Goal: Find contact information: Find contact information

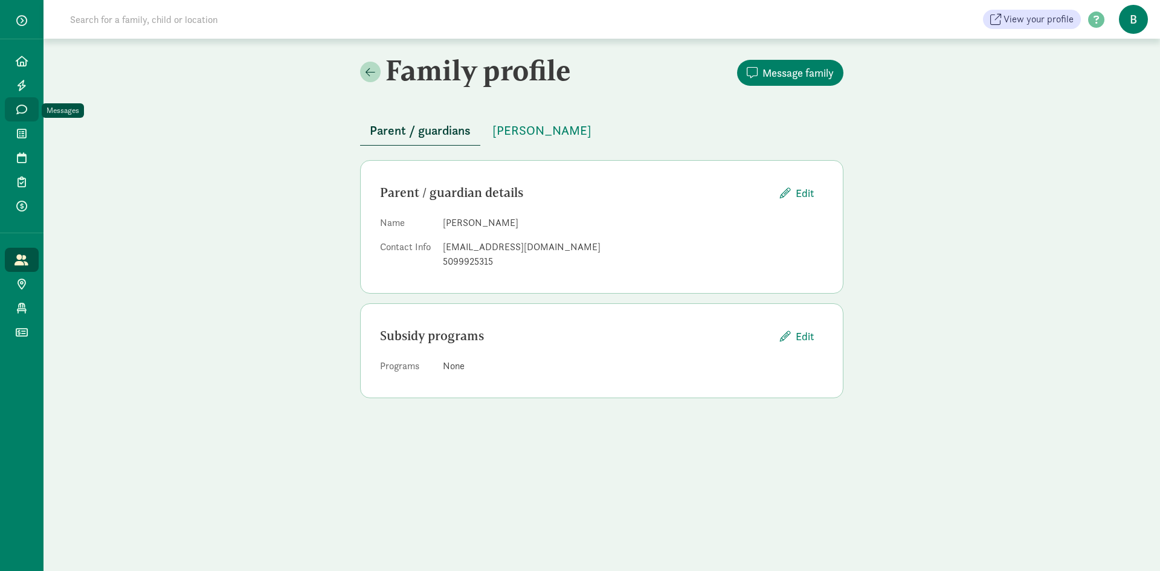
click at [16, 106] on icon at bounding box center [21, 109] width 11 height 11
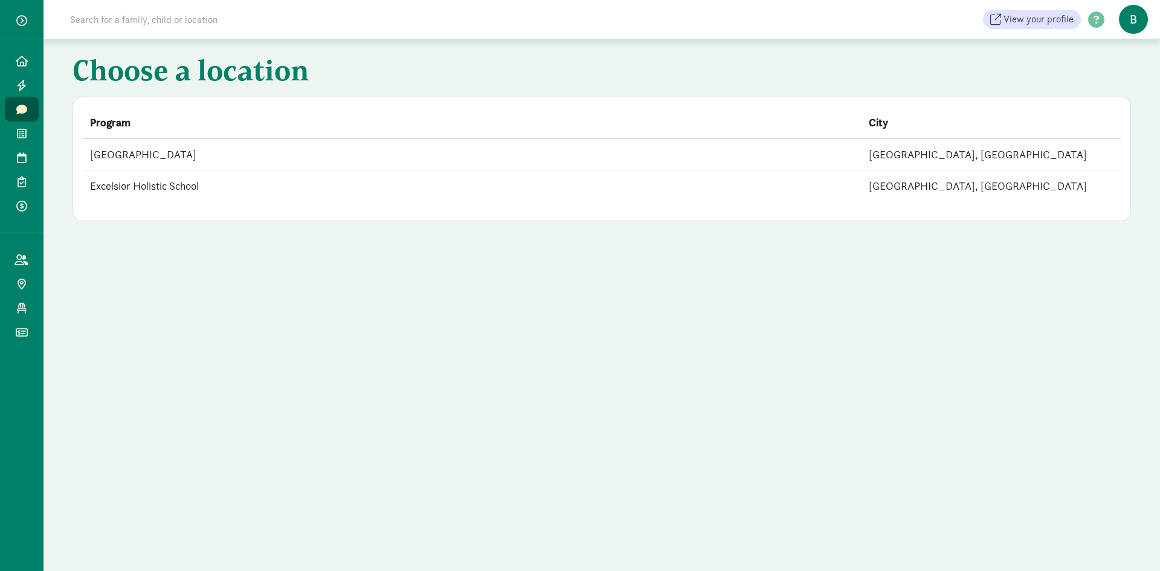
click at [210, 161] on td "[GEOGRAPHIC_DATA]" at bounding box center [472, 154] width 779 height 32
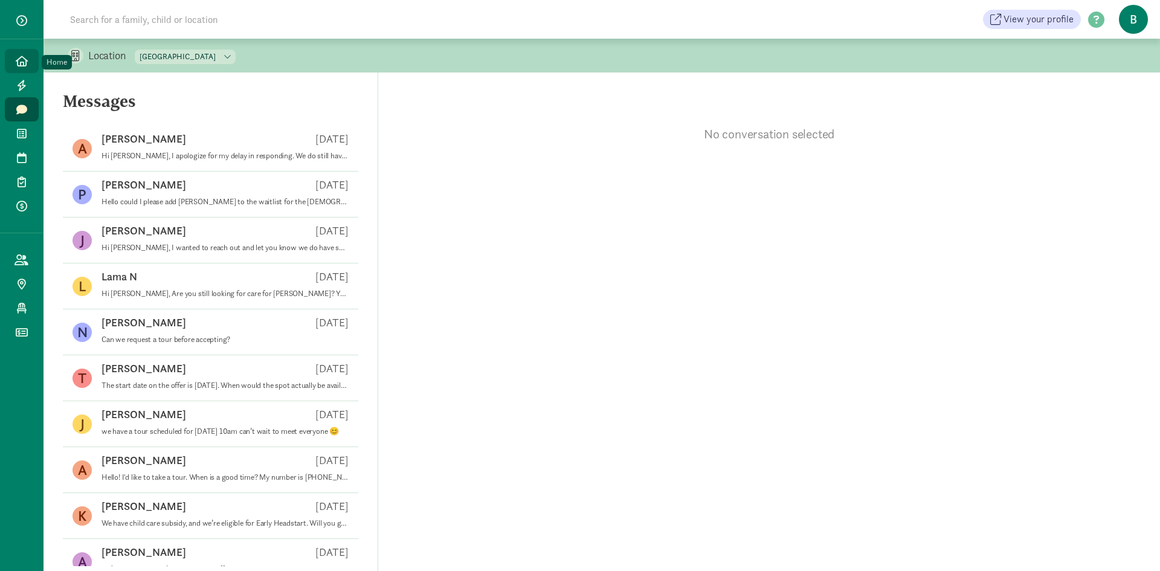
click at [32, 61] on link "Home" at bounding box center [22, 61] width 34 height 24
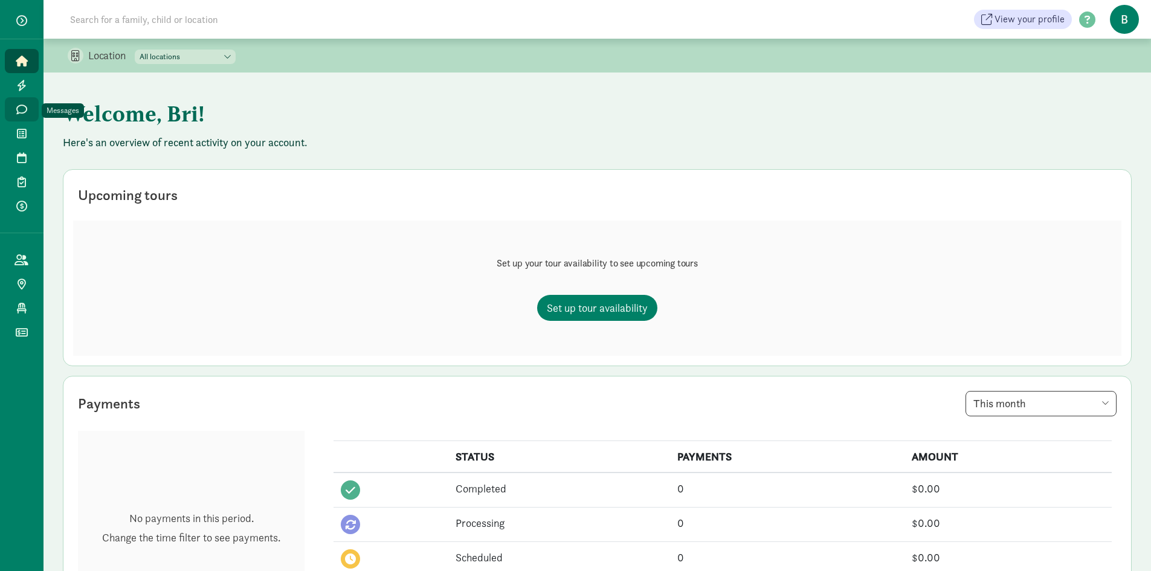
click at [15, 100] on link "Messages" at bounding box center [22, 109] width 34 height 24
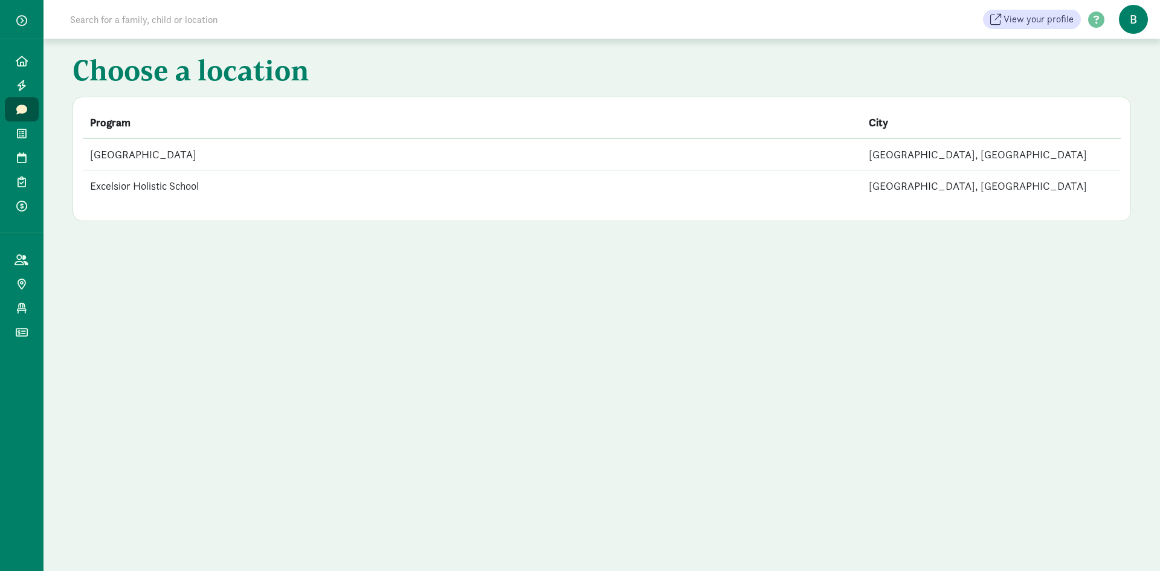
click at [479, 155] on td "[GEOGRAPHIC_DATA]" at bounding box center [472, 154] width 779 height 32
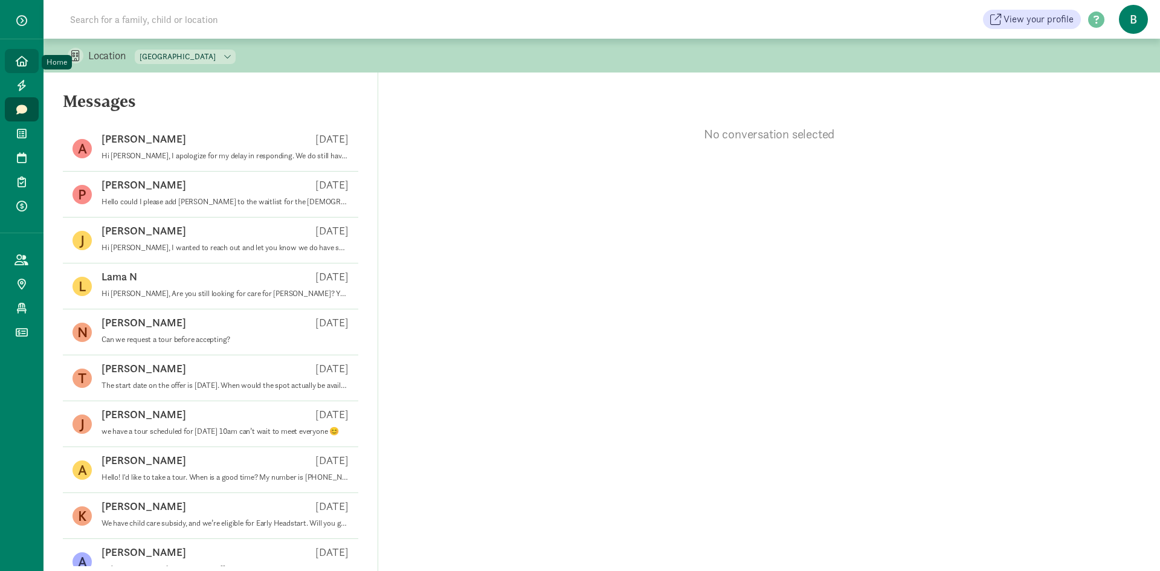
click at [25, 54] on link "Home" at bounding box center [22, 61] width 34 height 24
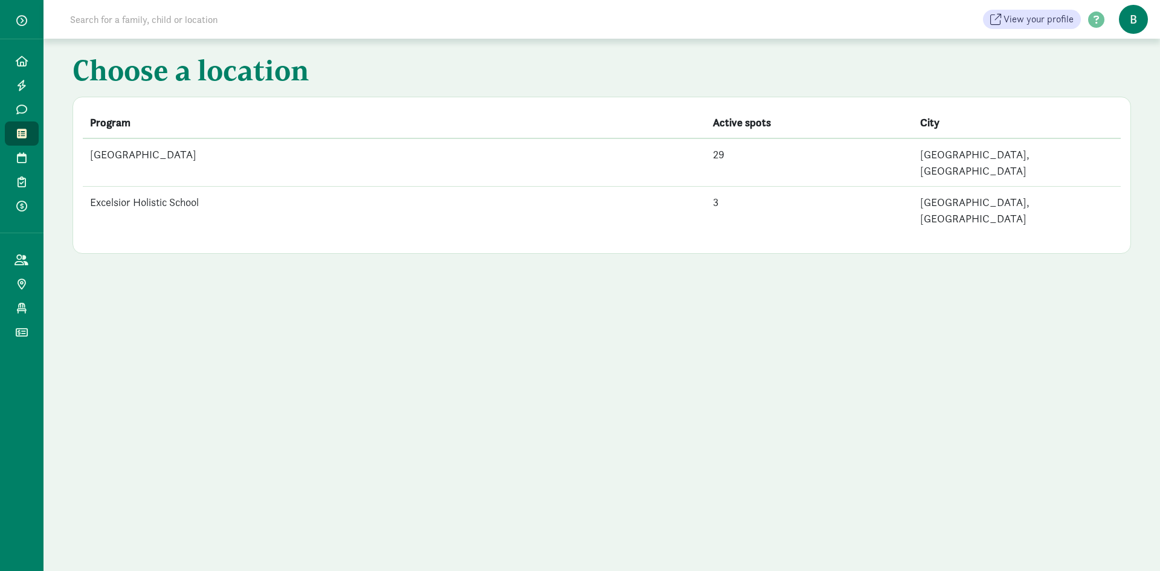
click at [207, 147] on td "[GEOGRAPHIC_DATA]" at bounding box center [394, 162] width 623 height 48
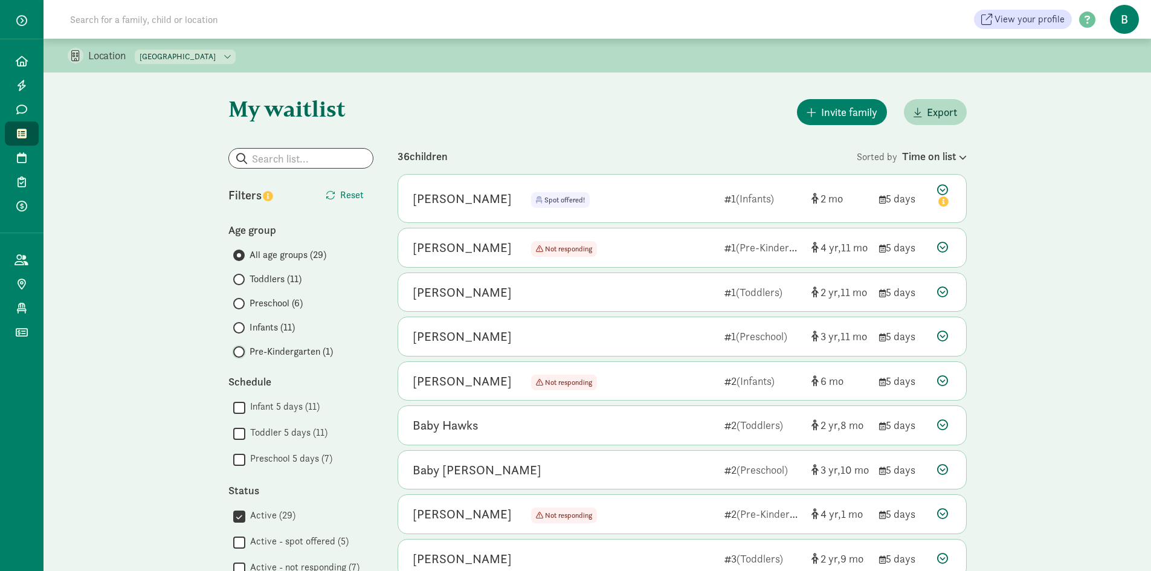
click at [239, 349] on input "Pre-Kindergarten (1)" at bounding box center [237, 352] width 8 height 8
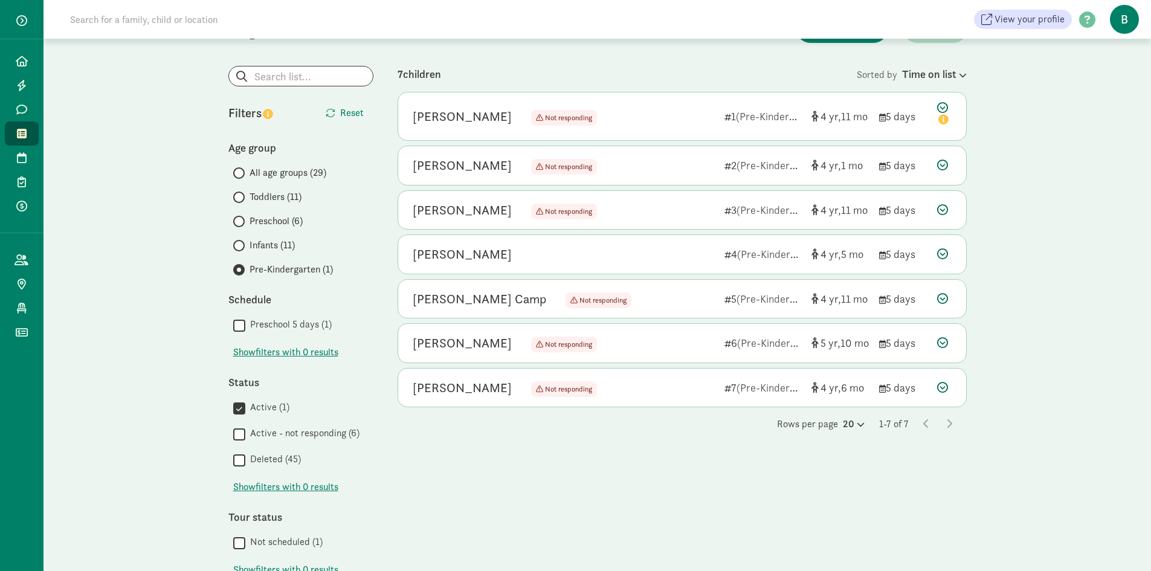
scroll to position [60, 0]
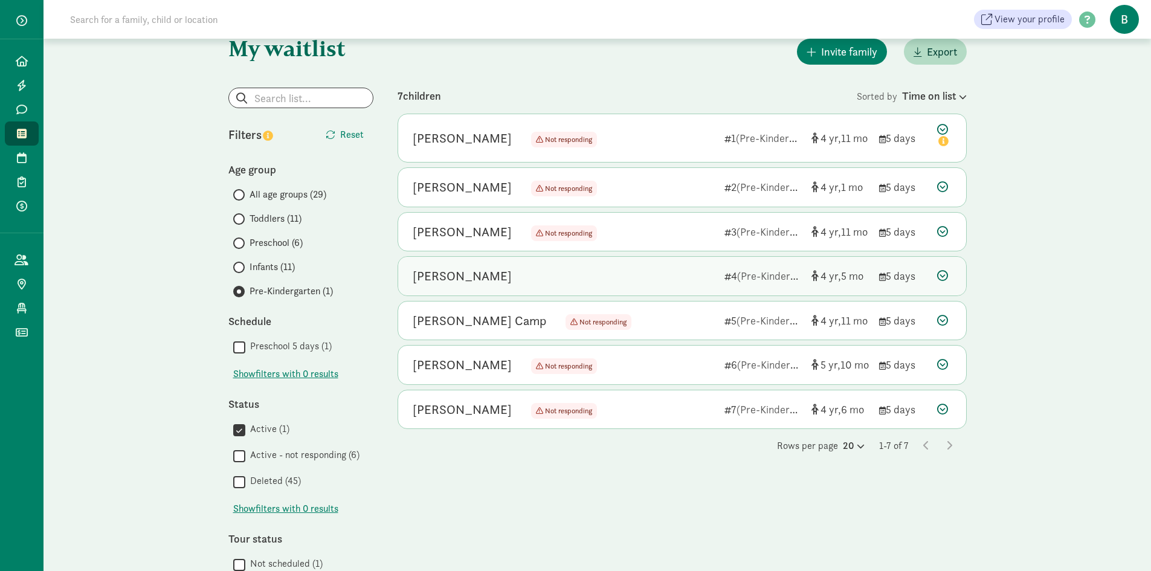
click at [690, 270] on div "[PERSON_NAME]" at bounding box center [564, 276] width 302 height 19
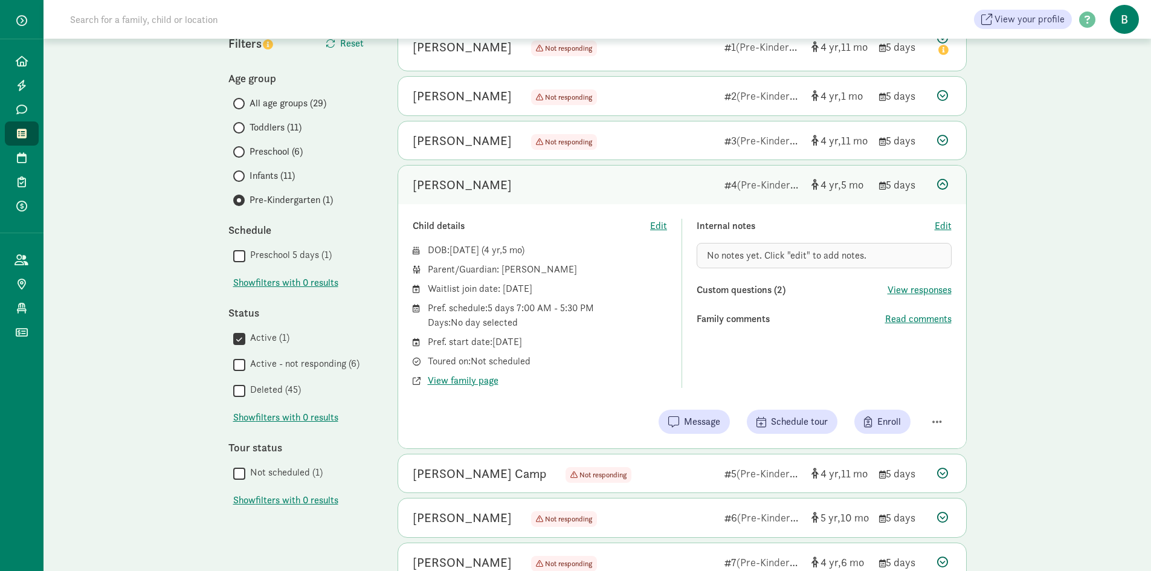
scroll to position [181, 0]
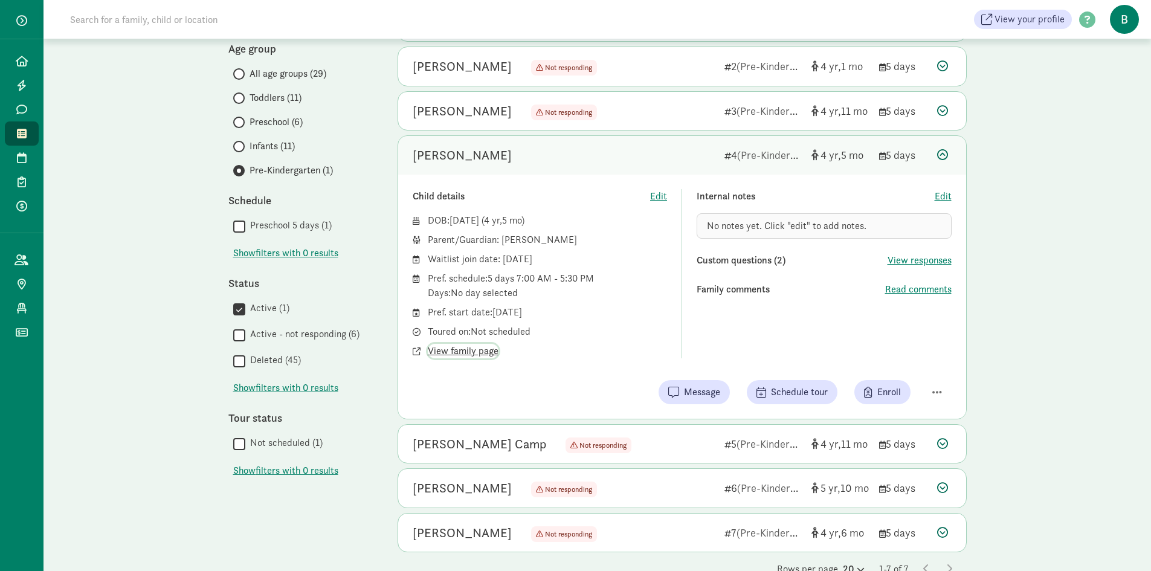
click at [487, 352] on span "View family page" at bounding box center [463, 351] width 71 height 15
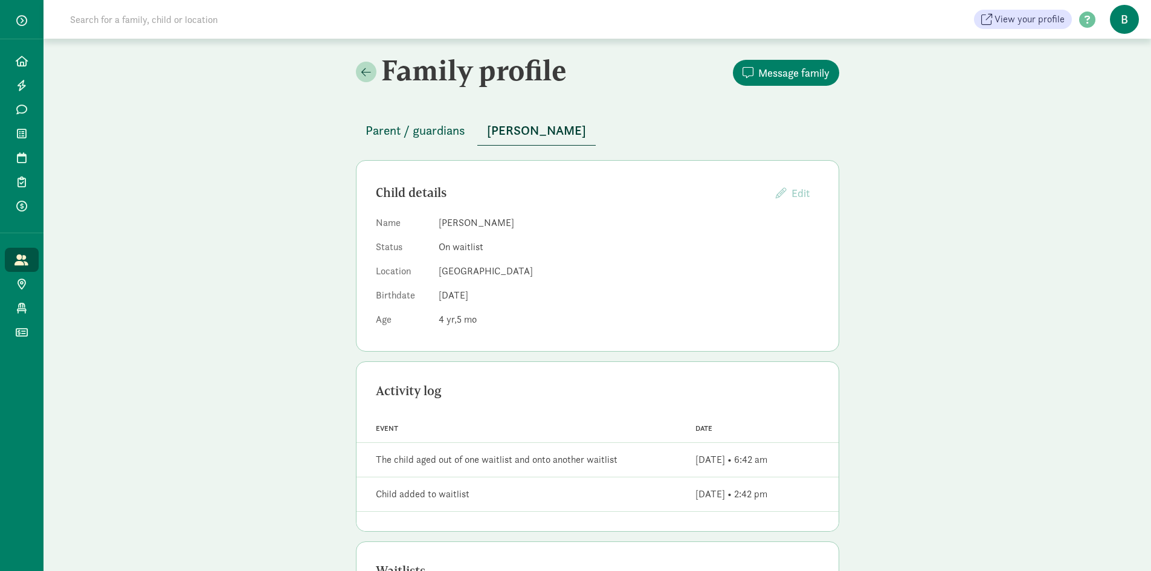
click at [421, 128] on span "Parent / guardians" at bounding box center [416, 130] width 100 height 19
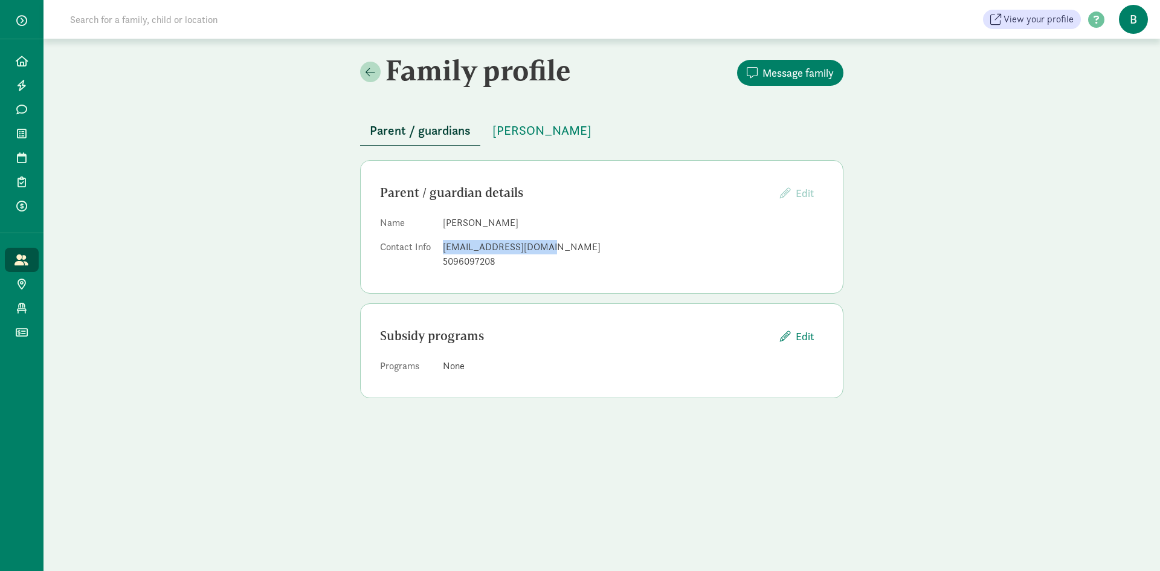
drag, startPoint x: 546, startPoint y: 248, endPoint x: 439, endPoint y: 250, distance: 107.0
click at [439, 250] on dl "Name [PERSON_NAME] Contact Info [EMAIL_ADDRESS][DOMAIN_NAME] 5096097208" at bounding box center [602, 245] width 444 height 58
copy div "[EMAIL_ADDRESS][DOMAIN_NAME]"
